Goal: Check status

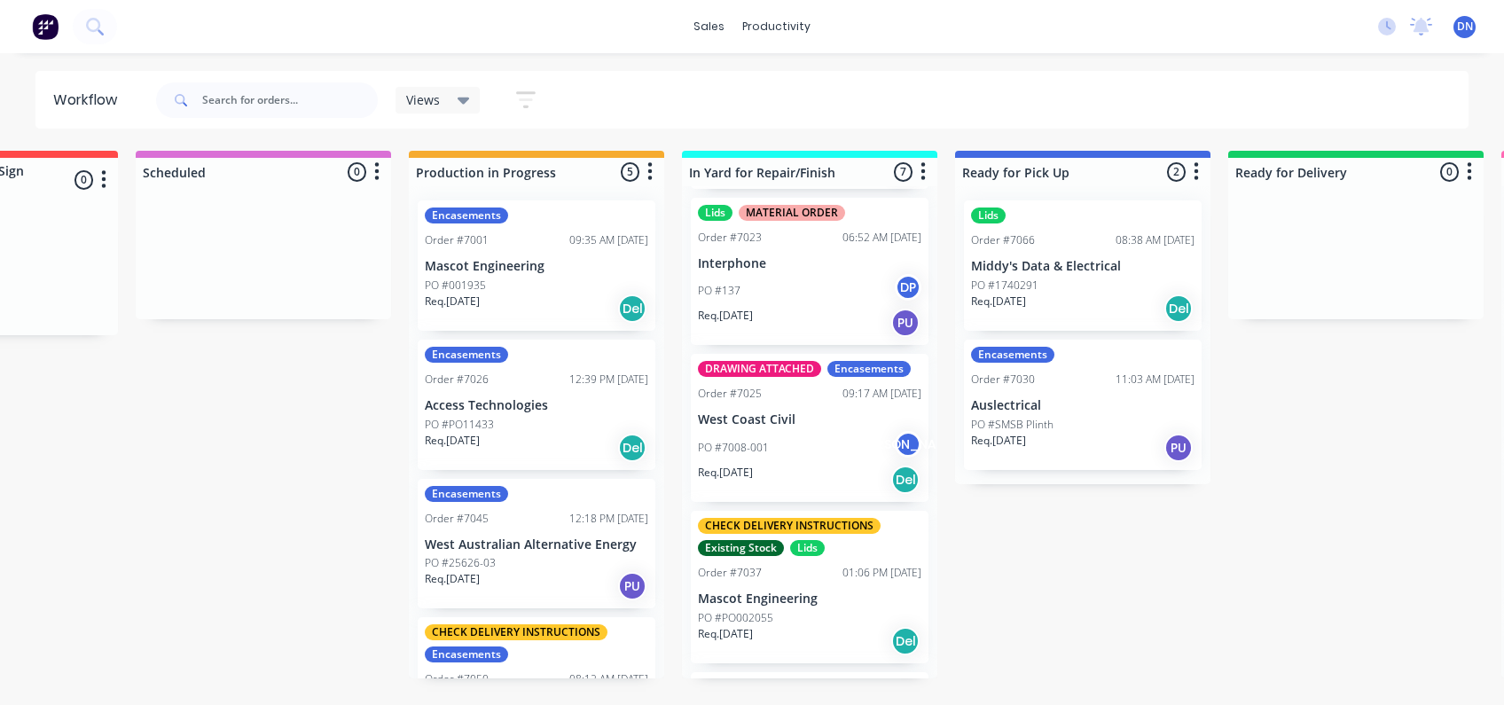
scroll to position [315, 0]
click at [785, 433] on div "PO #7008-001 JA" at bounding box center [809, 450] width 223 height 34
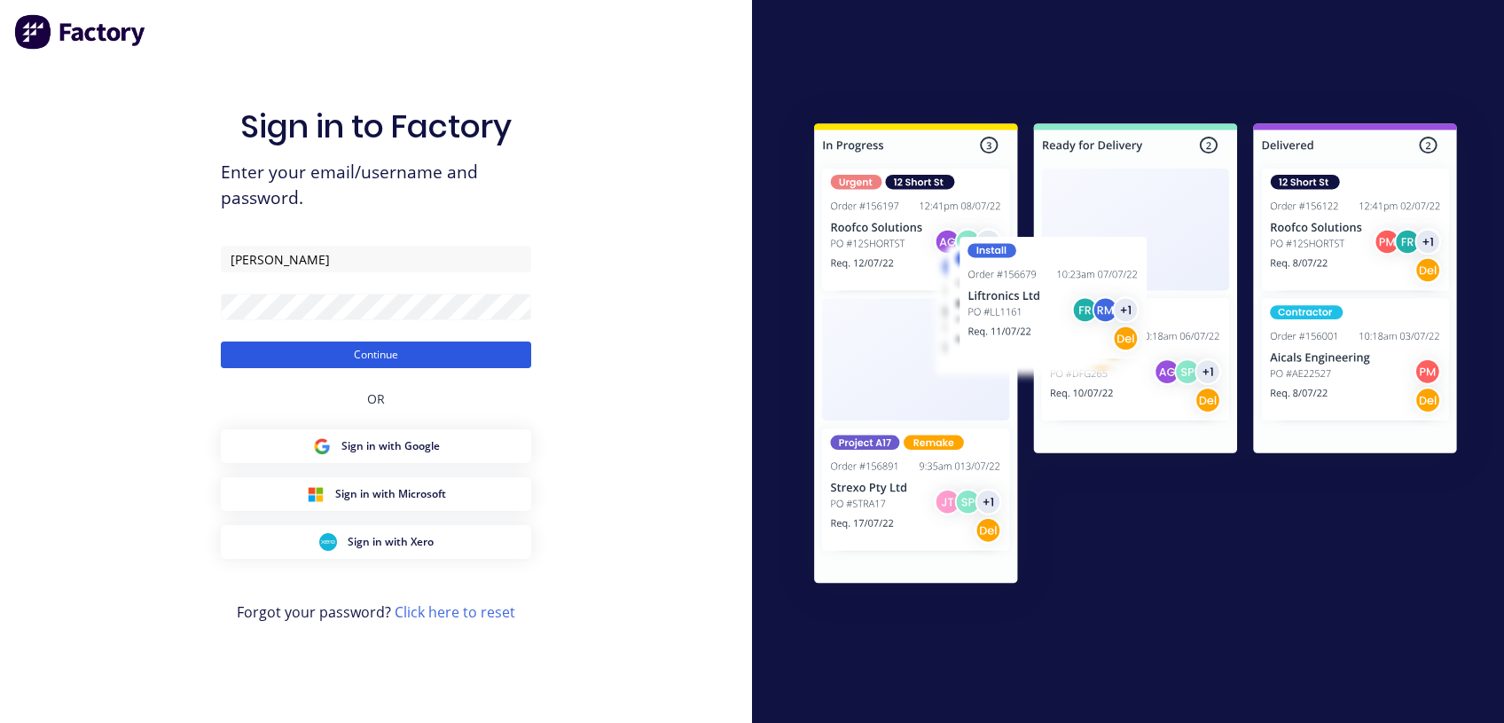
click at [368, 355] on button "Continue" at bounding box center [376, 354] width 310 height 27
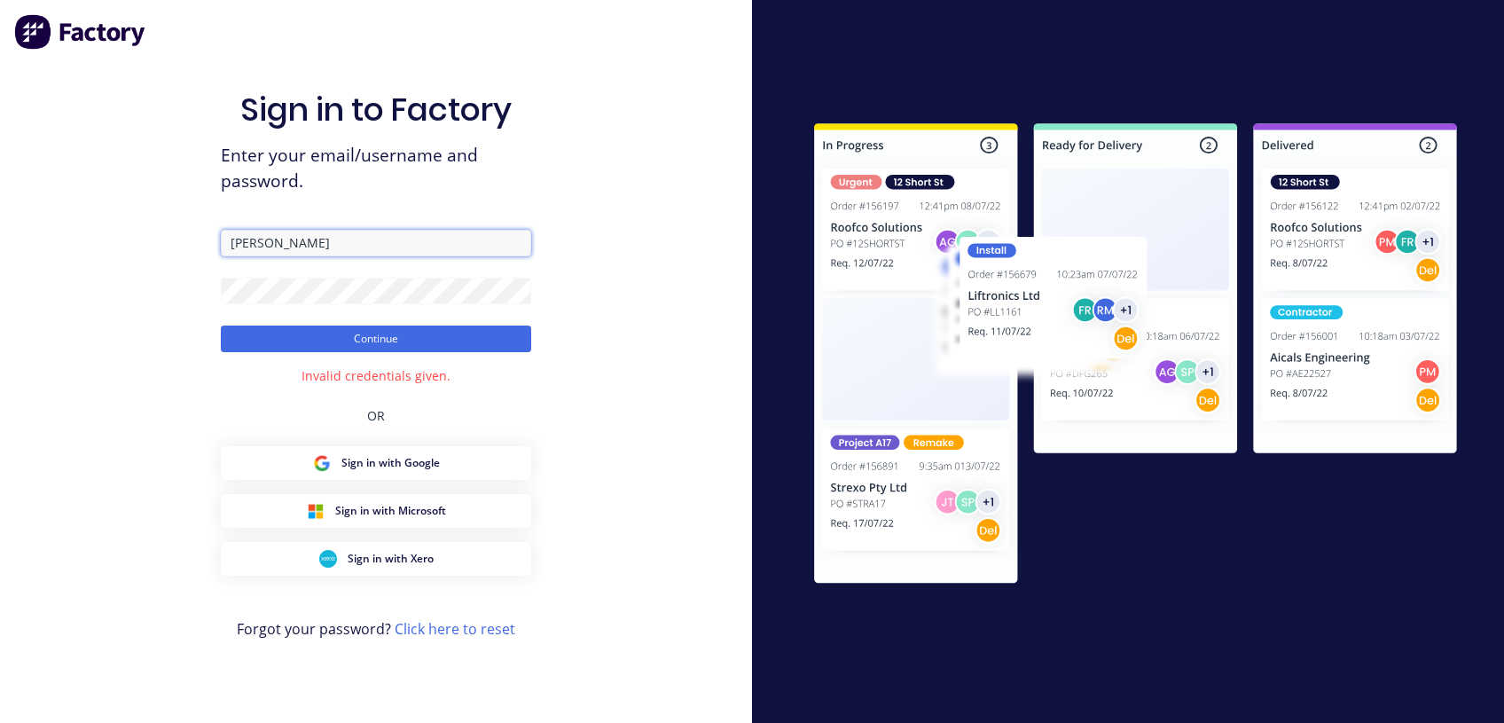
click at [311, 234] on input "[PERSON_NAME]" at bounding box center [376, 243] width 310 height 27
type input "N"
type input "[EMAIL_ADDRESS][DOMAIN_NAME]"
click at [0, 257] on html "Sign in to Factory Enter your email/username and password. [EMAIL_ADDRESS][DOMA…" at bounding box center [752, 361] width 1504 height 723
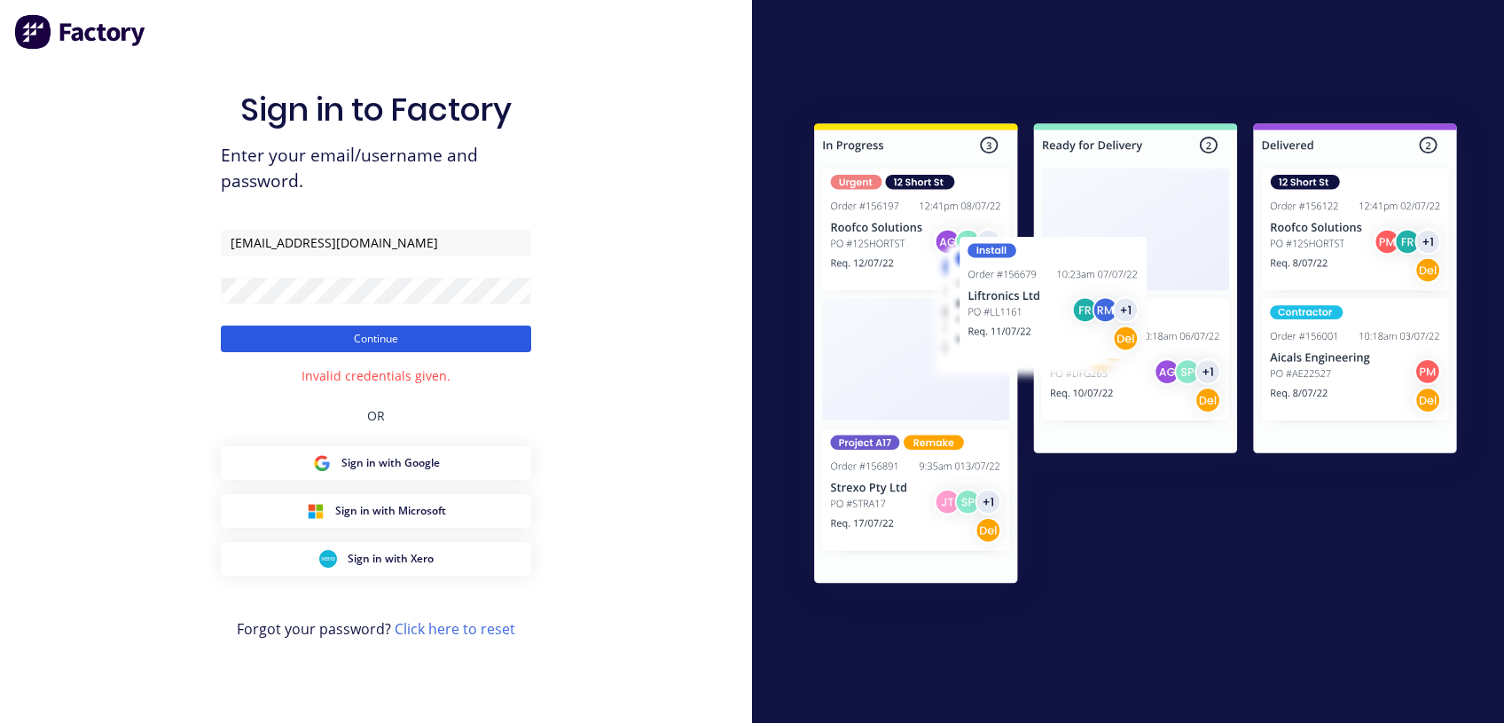
click at [294, 340] on button "Continue" at bounding box center [376, 338] width 310 height 27
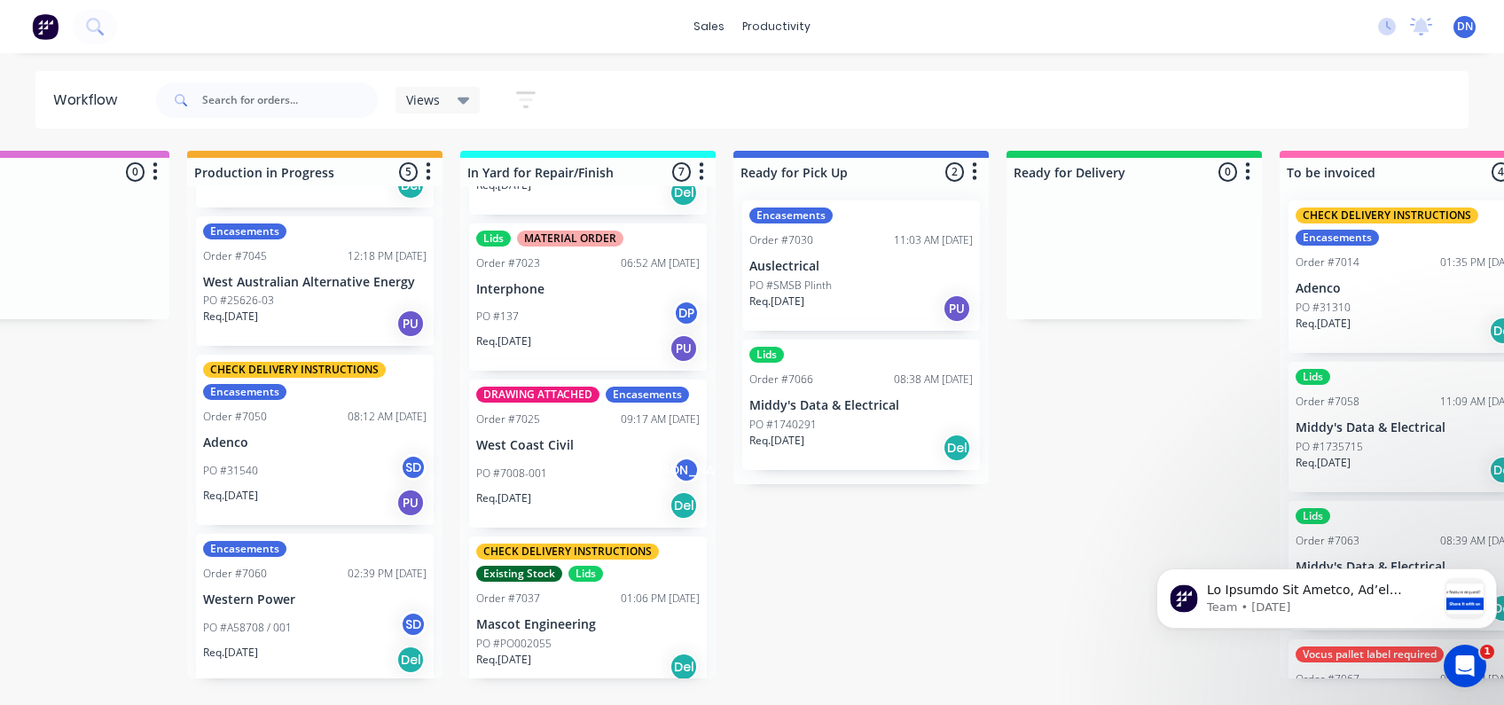
scroll to position [419, 0]
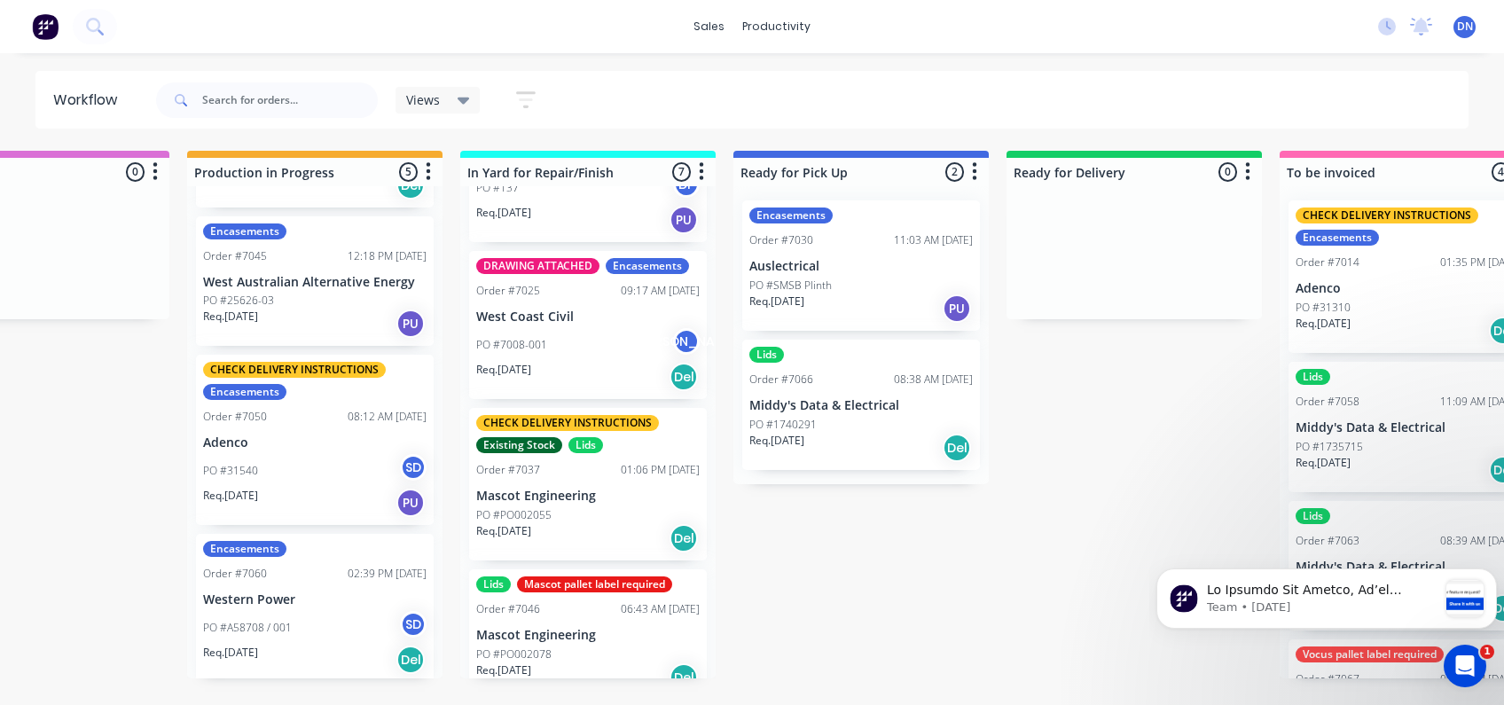
click at [567, 366] on div "Req. [DATE] Del" at bounding box center [587, 377] width 223 height 30
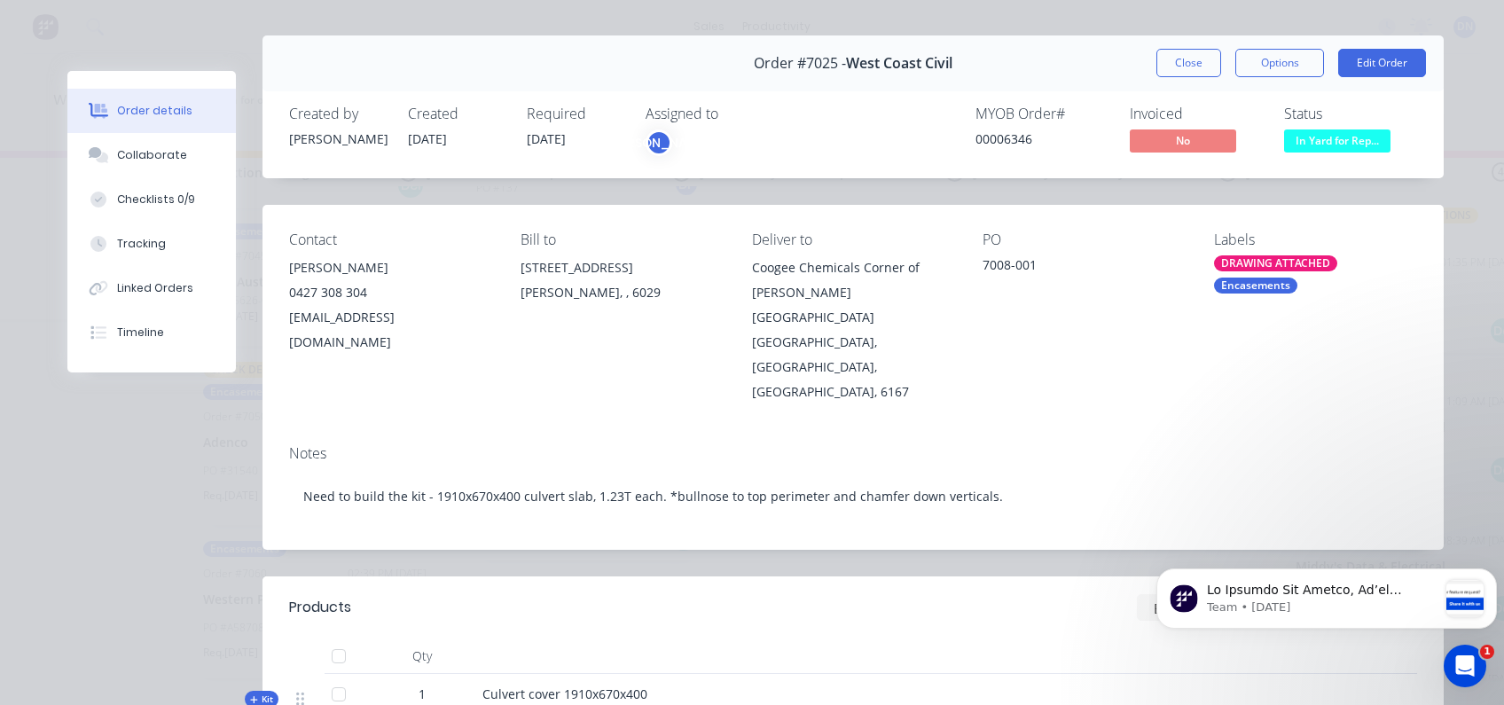
scroll to position [0, 0]
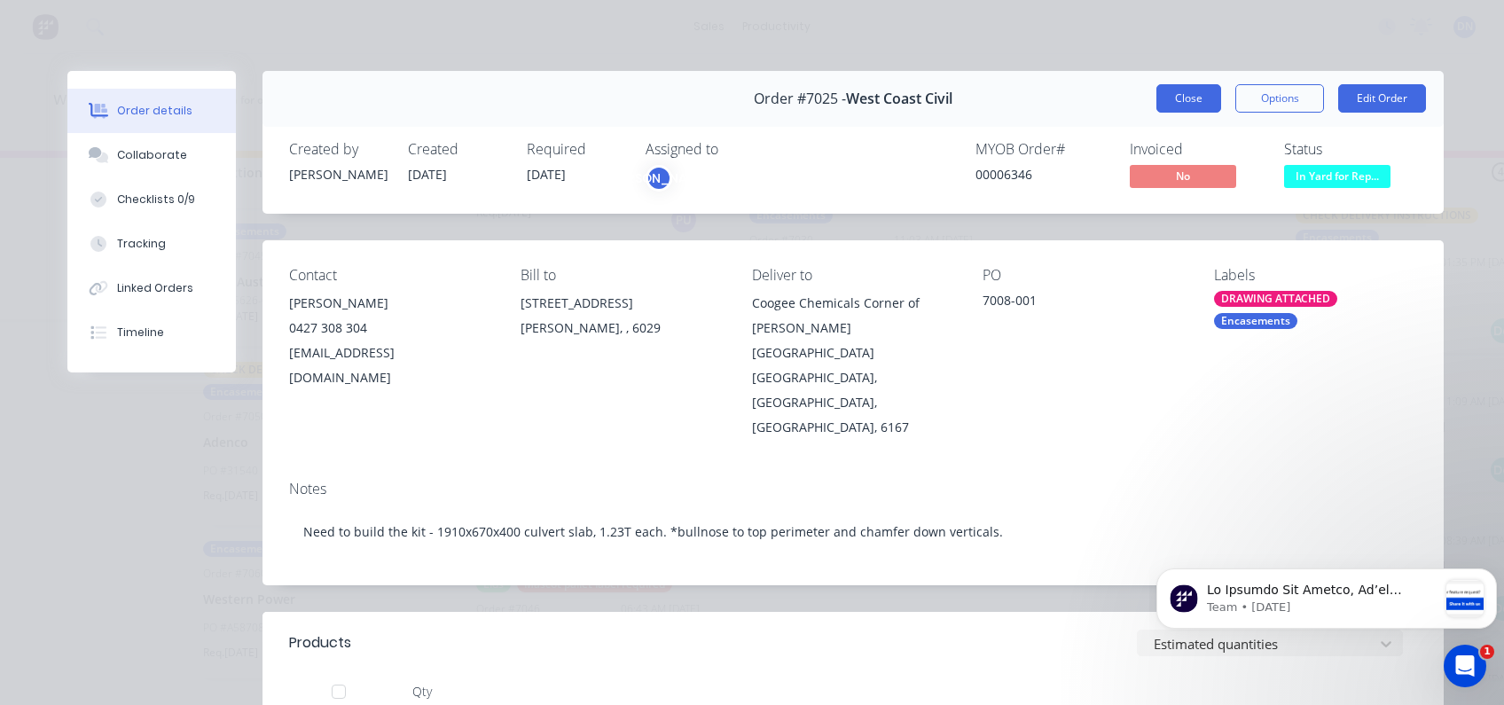
click at [1171, 99] on button "Close" at bounding box center [1188, 98] width 65 height 28
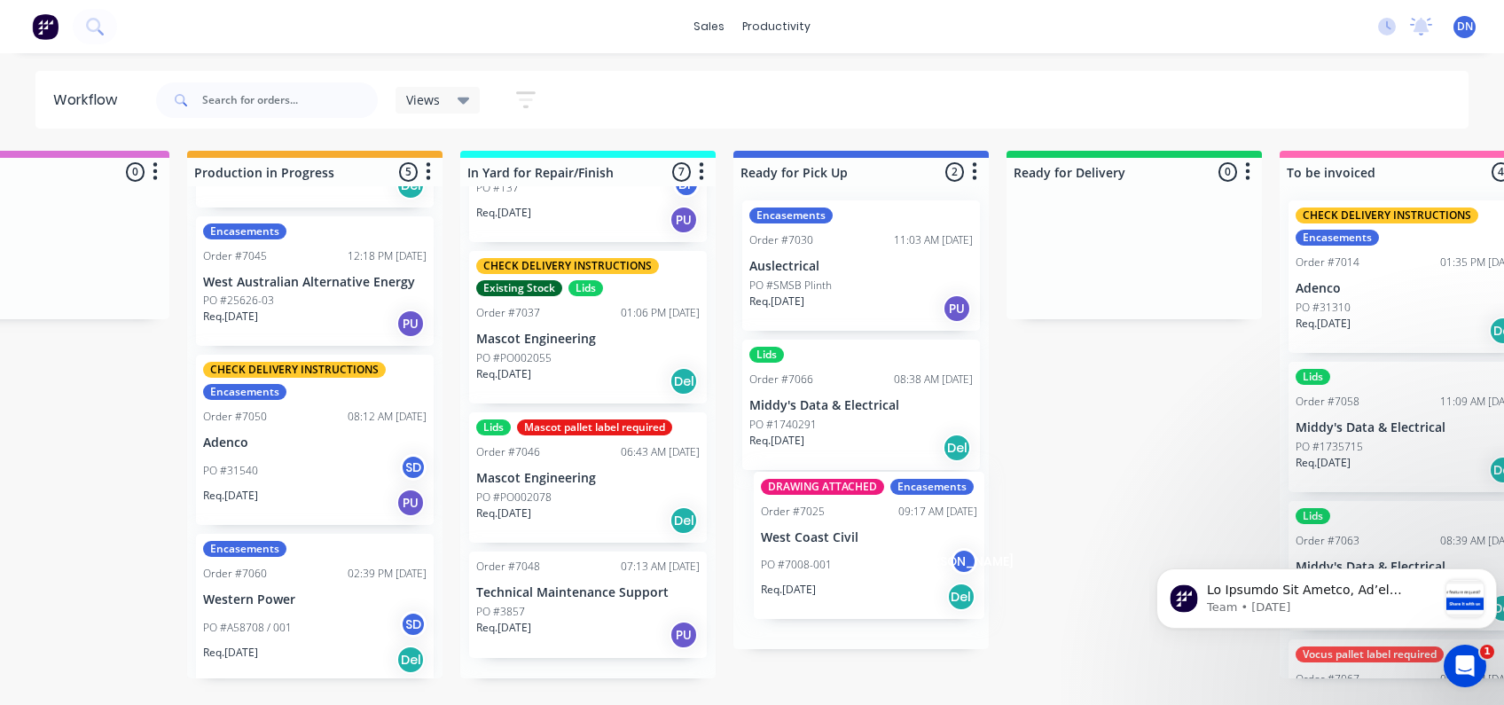
drag, startPoint x: 567, startPoint y: 326, endPoint x: 857, endPoint y: 549, distance: 365.5
click at [857, 549] on div "Submitted 6 Sort By Created date Required date Order number Customer name Most …" at bounding box center [1051, 415] width 3471 height 528
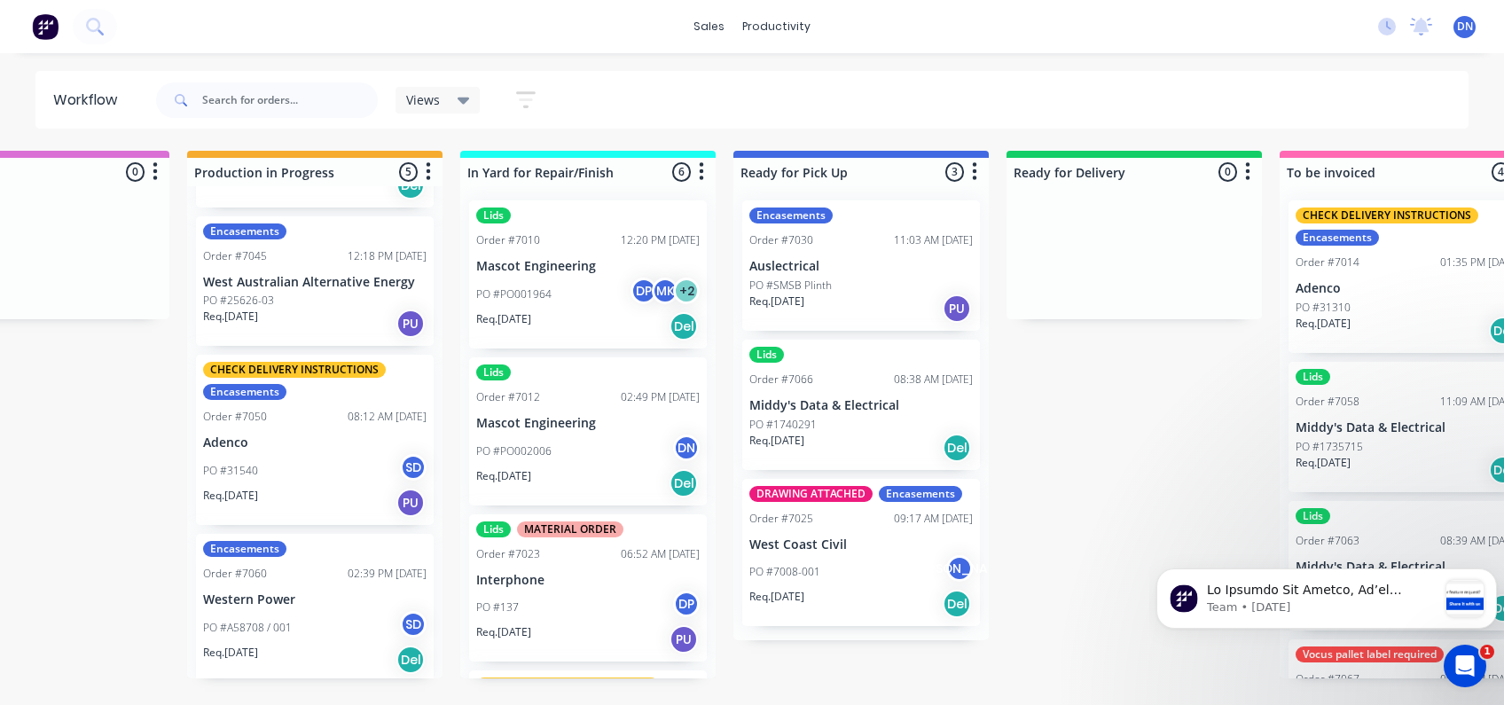
click at [880, 589] on div "Req. [DATE] Del" at bounding box center [860, 604] width 223 height 30
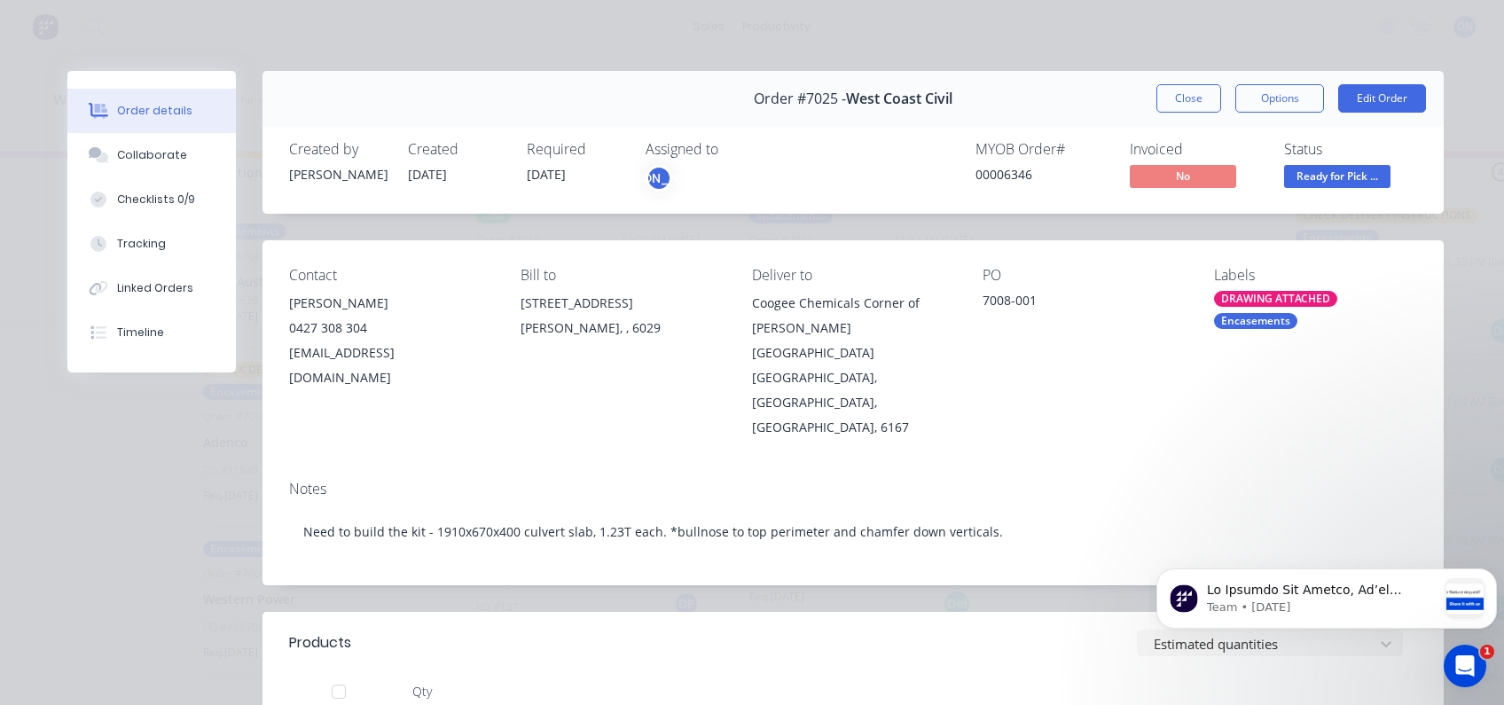
click at [1235, 293] on div "DRAWING ATTACHED" at bounding box center [1275, 299] width 123 height 16
click at [1090, 421] on div "Contact [PERSON_NAME] [PHONE_NUMBER] [EMAIL_ADDRESS][DOMAIN_NAME] Bill to [STRE…" at bounding box center [852, 353] width 1181 height 226
click at [142, 186] on button "Checklists 0/9" at bounding box center [151, 199] width 168 height 44
